Goal: Task Accomplishment & Management: Use online tool/utility

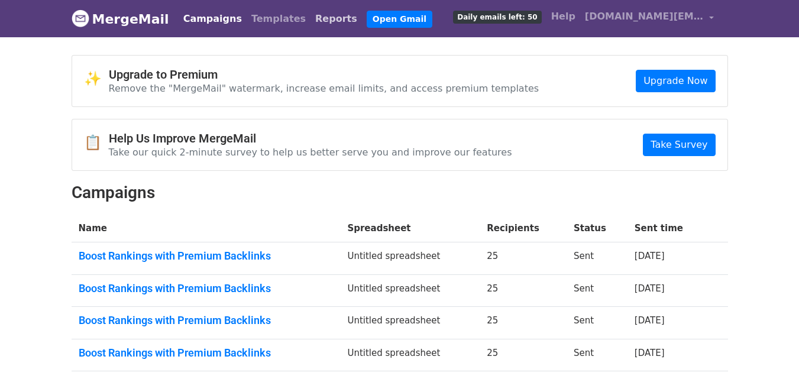
click at [311, 18] on link "Reports" at bounding box center [336, 19] width 51 height 24
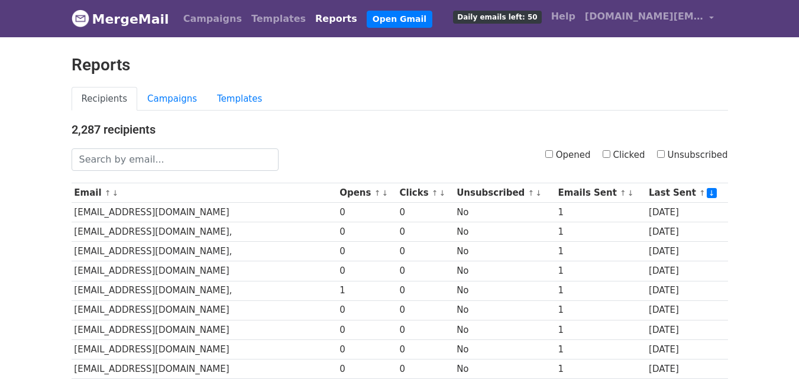
click at [311, 15] on link "Reports" at bounding box center [336, 19] width 51 height 24
click at [609, 154] on input "Clicked" at bounding box center [607, 154] width 8 height 8
checkbox input "true"
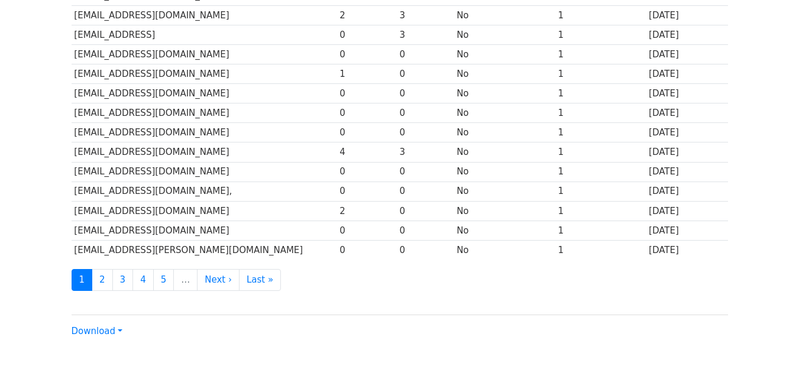
scroll to position [466, 0]
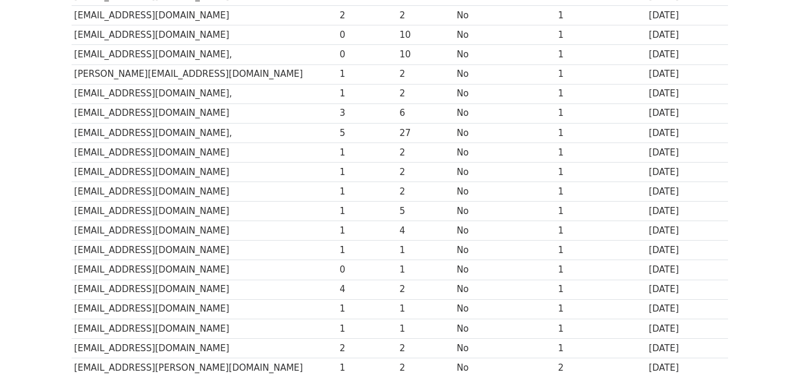
scroll to position [585, 0]
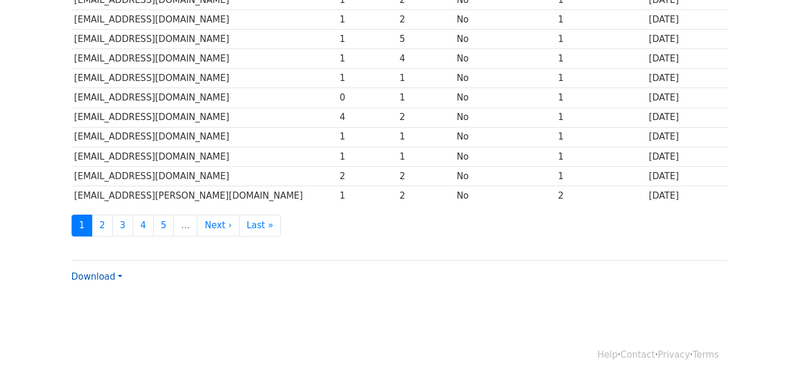
click at [109, 275] on link "Download" at bounding box center [97, 277] width 51 height 11
click at [106, 318] on link "Excel" at bounding box center [118, 318] width 93 height 19
click at [110, 275] on link "Download" at bounding box center [97, 277] width 51 height 11
click at [103, 318] on link "Excel" at bounding box center [118, 318] width 93 height 19
